Goal: Find contact information: Find contact information

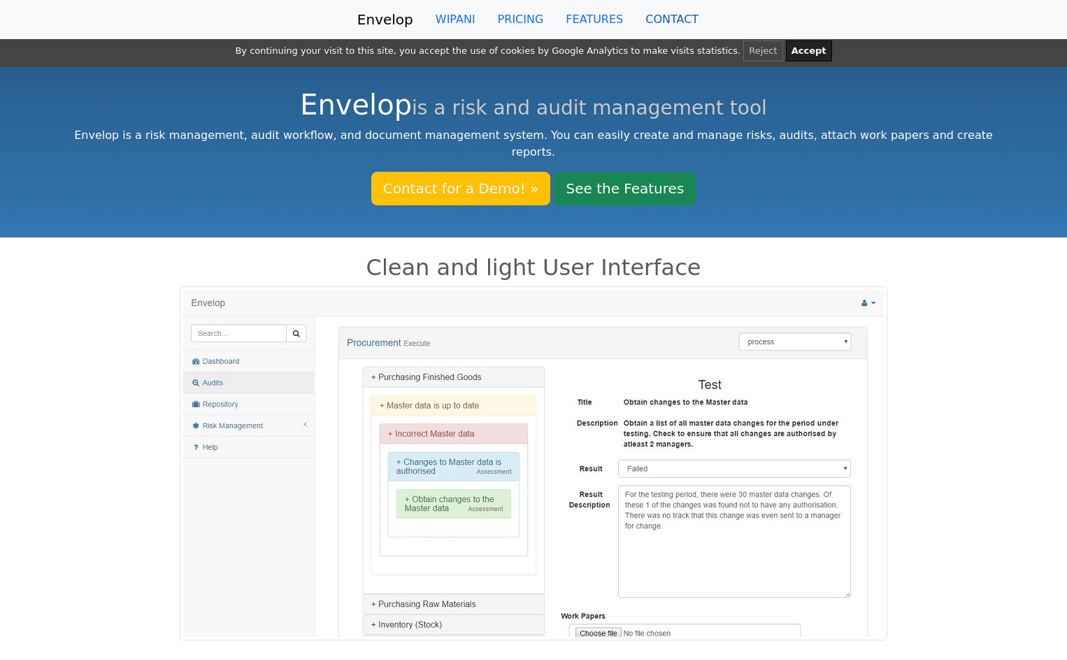
click at [670, 19] on link "CONTACT" at bounding box center [671, 20] width 75 height 28
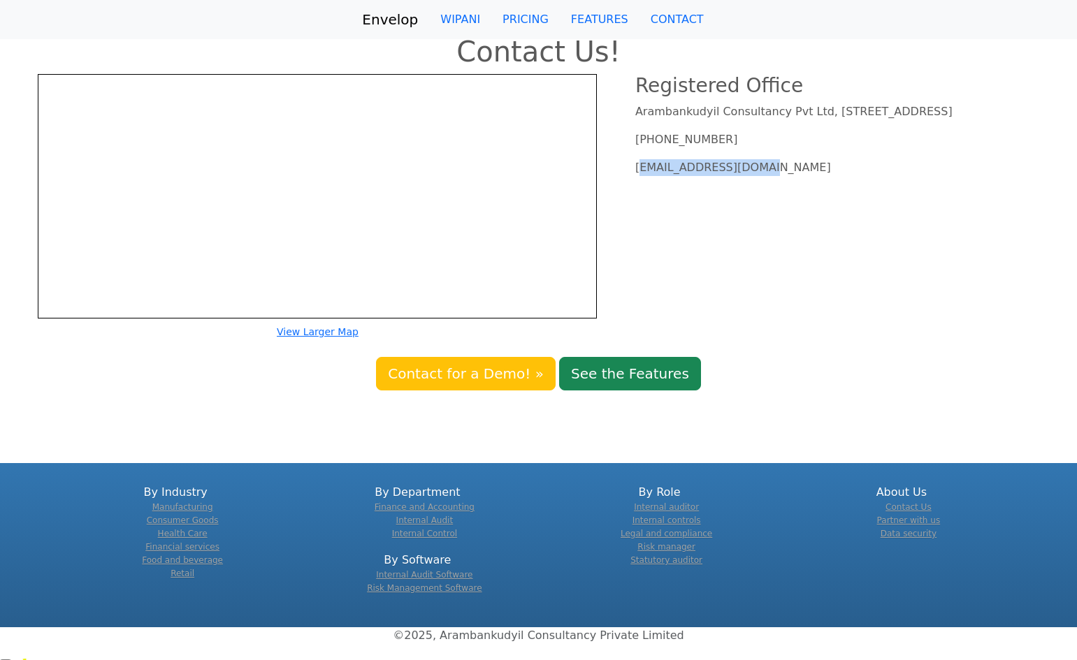
drag, startPoint x: 749, startPoint y: 184, endPoint x: 636, endPoint y: 183, distance: 112.5
click at [636, 176] on p "[EMAIL_ADDRESS][DOMAIN_NAME]" at bounding box center [847, 167] width 425 height 17
copy p "[EMAIL_ADDRESS][DOMAIN_NAME]"
